Goal: Information Seeking & Learning: Learn about a topic

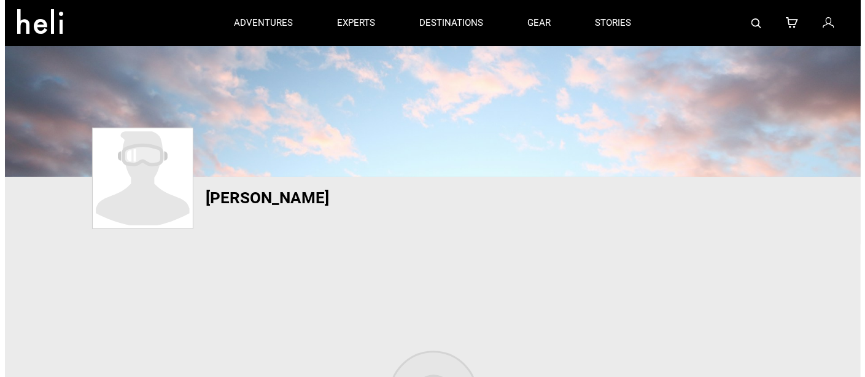
scroll to position [85, 0]
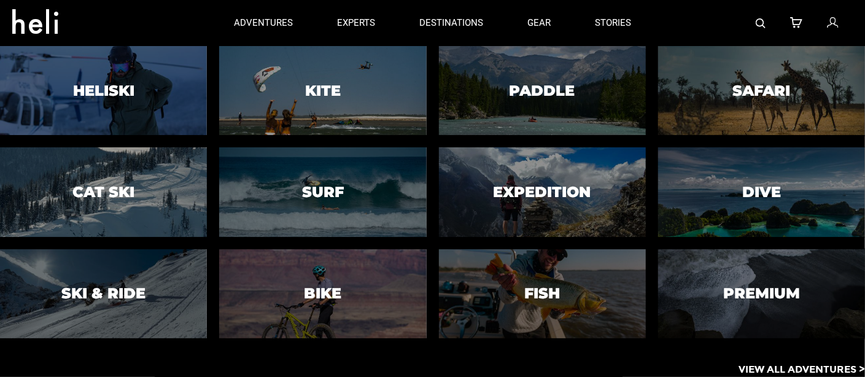
click at [768, 369] on p "View All Adventures >" at bounding box center [801, 370] width 126 height 14
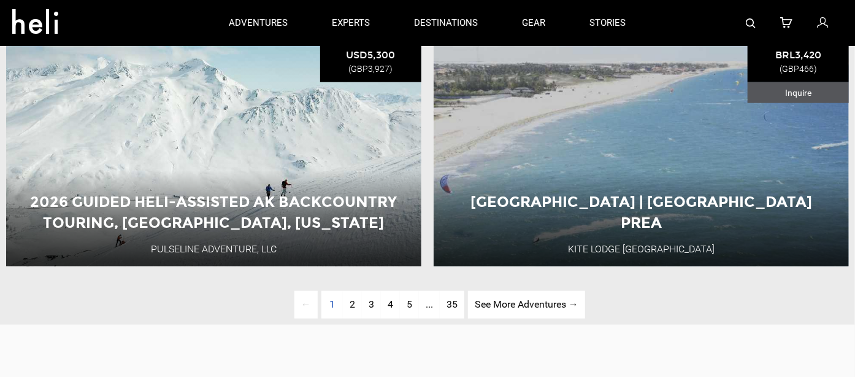
scroll to position [2684, 0]
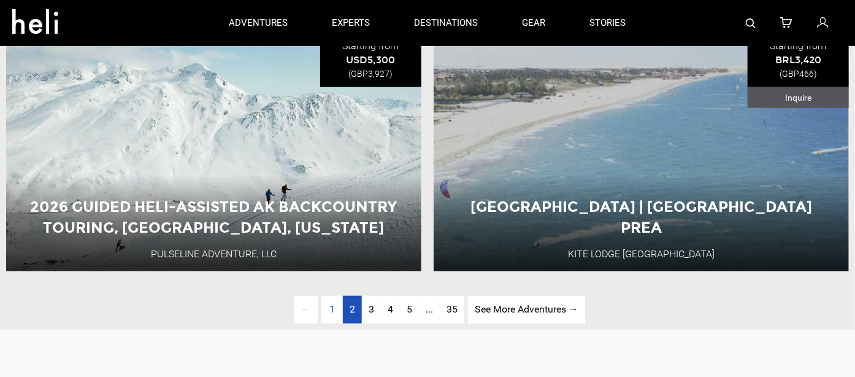
click at [350, 315] on span "2" at bounding box center [353, 309] width 6 height 12
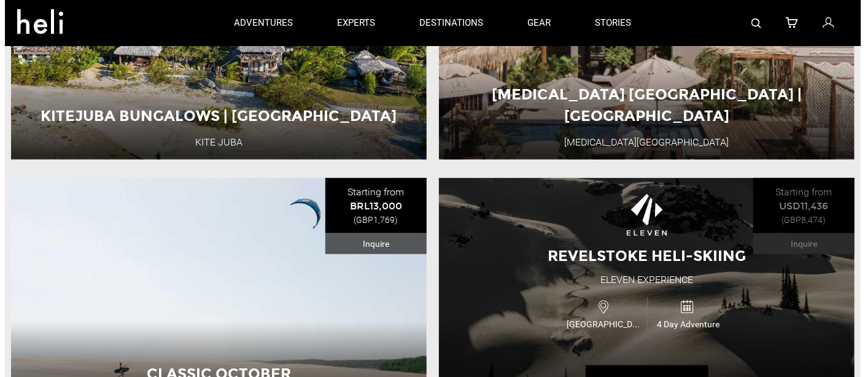
scroll to position [2533, 0]
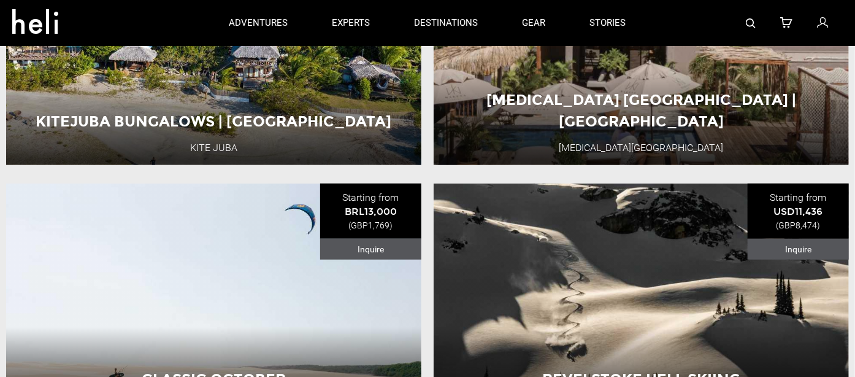
click at [749, 17] on link at bounding box center [751, 23] width 10 height 46
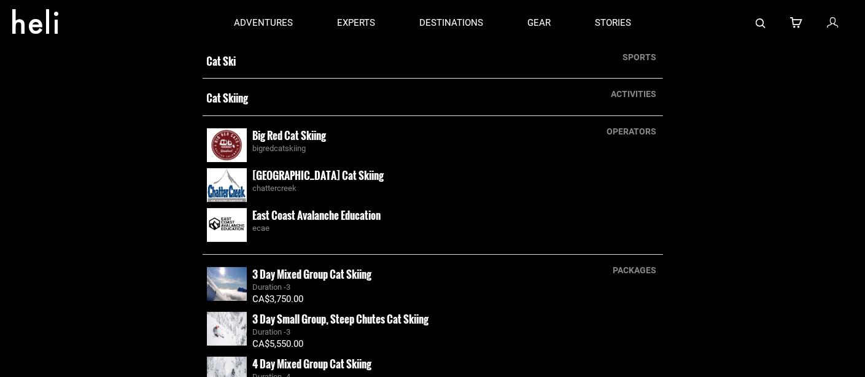
scroll to position [0, 0]
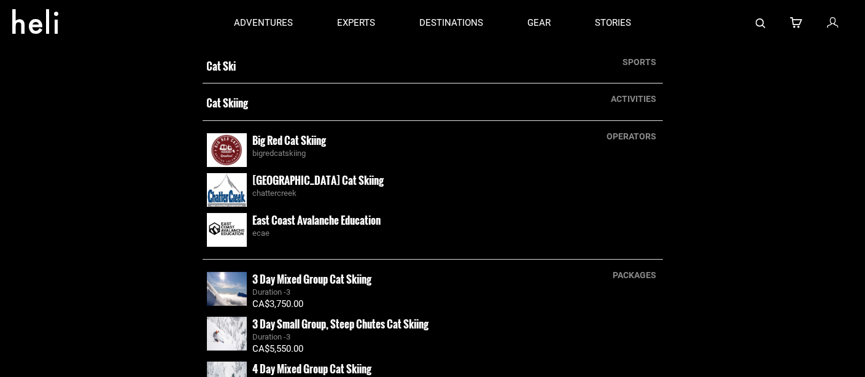
click at [235, 104] on small "Cat Skiing" at bounding box center [387, 103] width 361 height 15
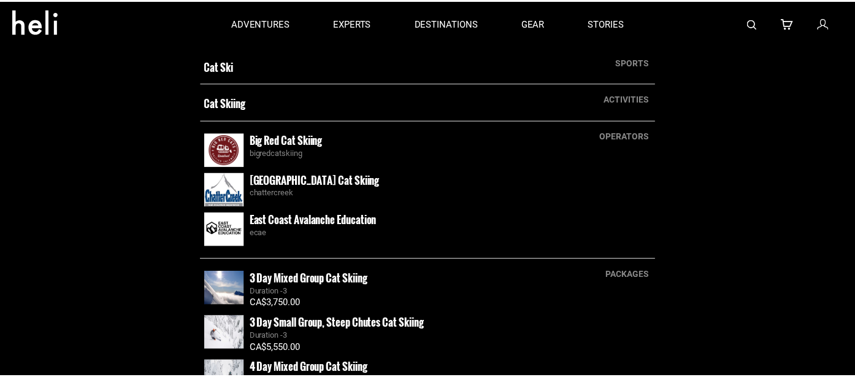
scroll to position [2600, 0]
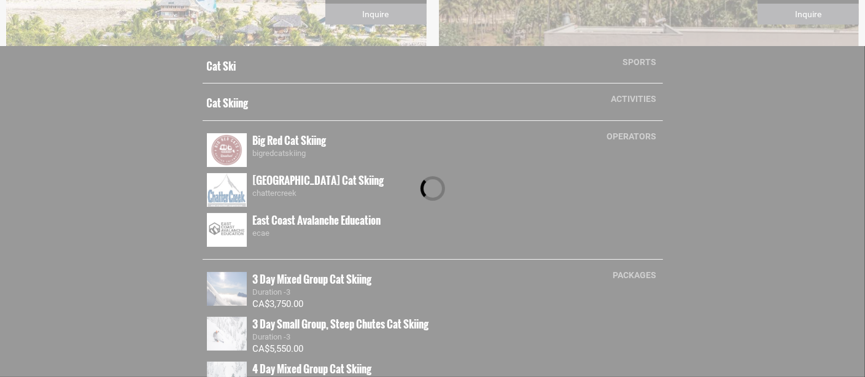
type input "Cat Skiing"
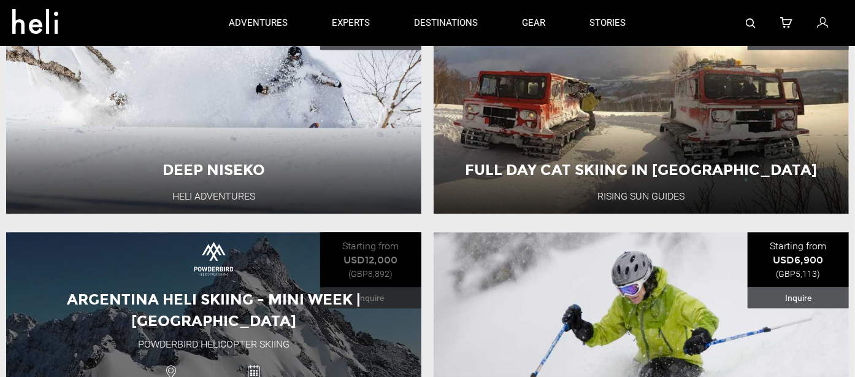
scroll to position [1189, 0]
